Goal: Find contact information

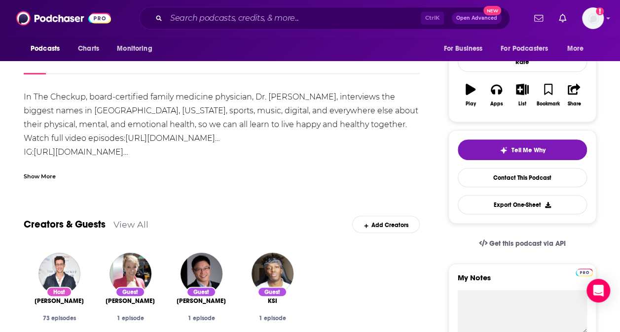
scroll to position [76, 0]
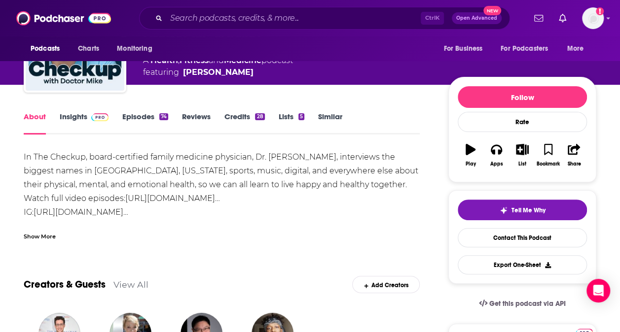
click at [80, 118] on link "Insights" at bounding box center [84, 123] width 49 height 23
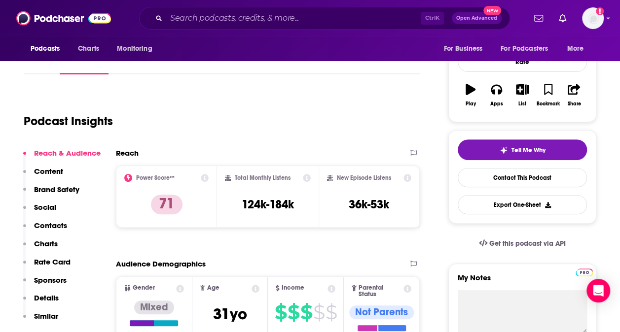
scroll to position [157, 0]
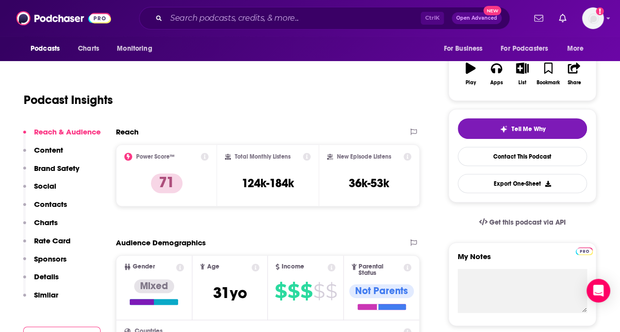
click at [61, 204] on p "Contacts" at bounding box center [50, 204] width 33 height 9
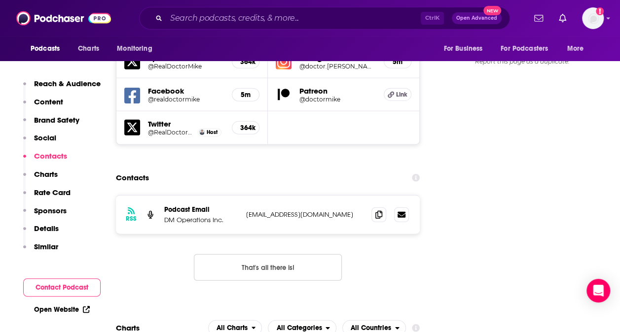
scroll to position [1141, 0]
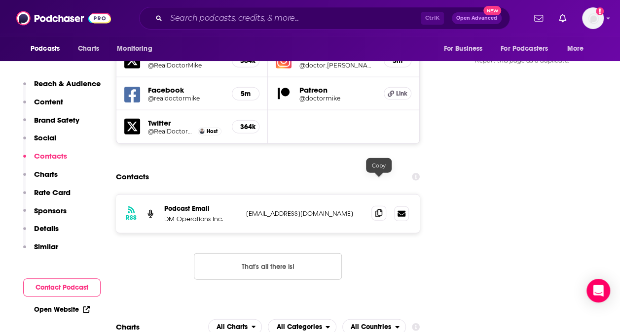
click at [378, 210] on icon at bounding box center [378, 214] width 7 height 8
